Goal: Information Seeking & Learning: Learn about a topic

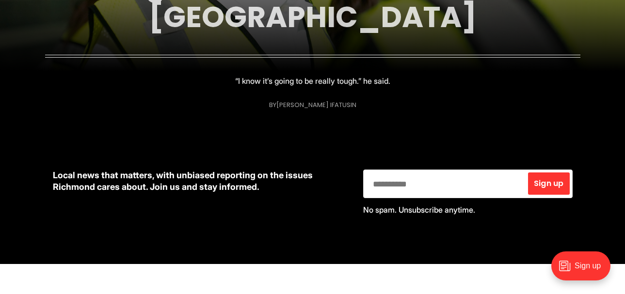
scroll to position [242, 0]
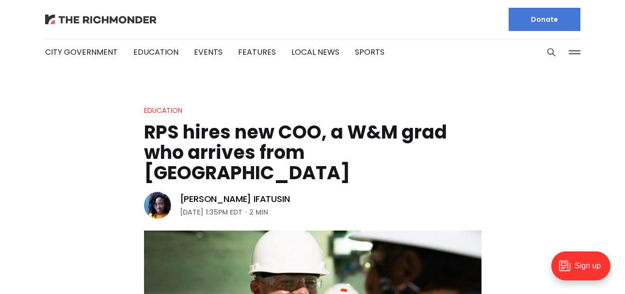
click at [99, 20] on img at bounding box center [101, 20] width 112 height 10
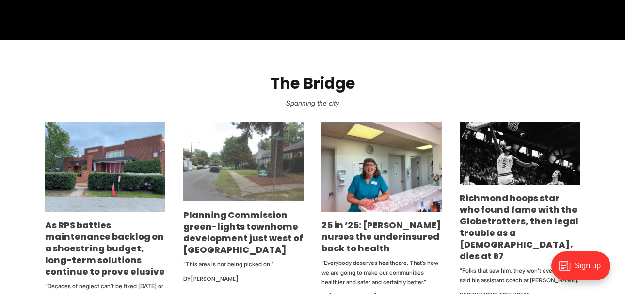
scroll to position [485, 0]
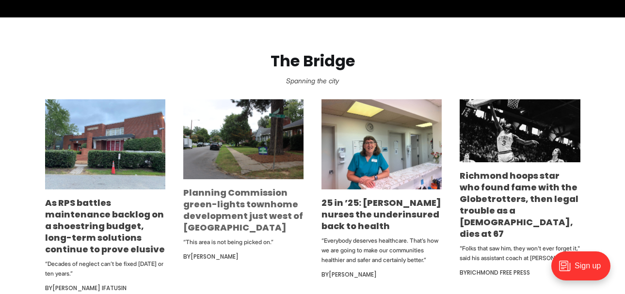
click at [238, 215] on link "Planning Commission green-lights townhome development just west of [GEOGRAPHIC_…" at bounding box center [243, 210] width 120 height 47
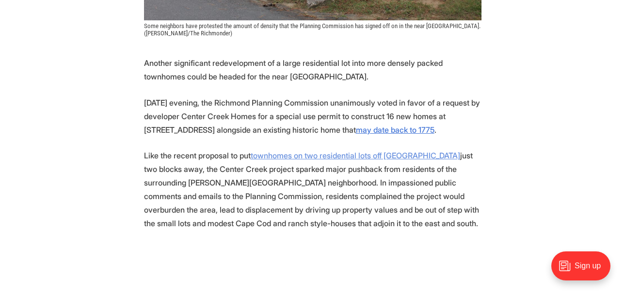
scroll to position [436, 0]
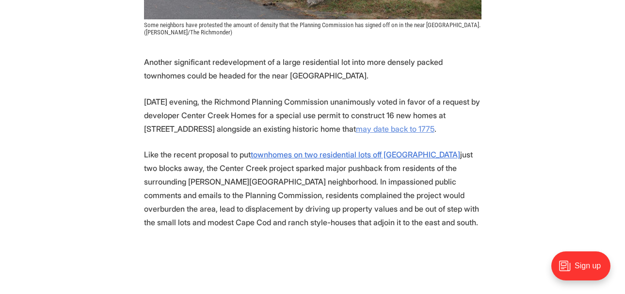
click at [372, 130] on u "may date back to 1775" at bounding box center [395, 129] width 79 height 10
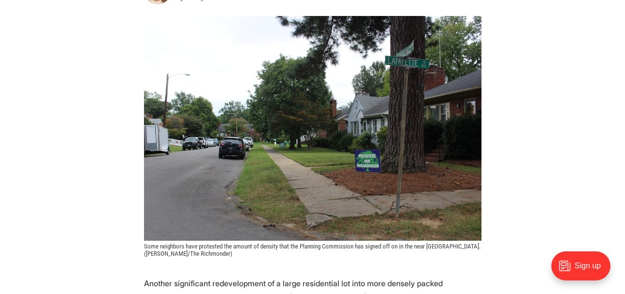
scroll to position [0, 0]
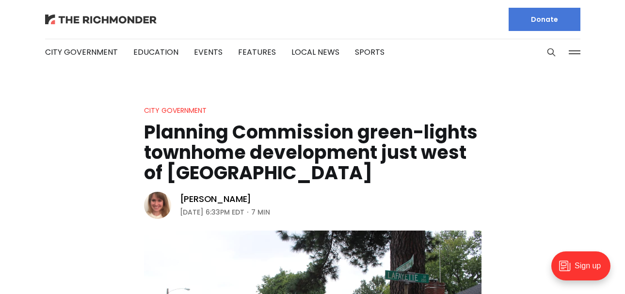
click at [112, 16] on img at bounding box center [101, 20] width 112 height 10
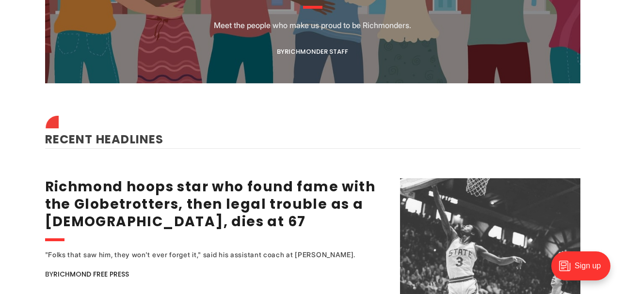
scroll to position [1115, 0]
